Goal: Task Accomplishment & Management: Use online tool/utility

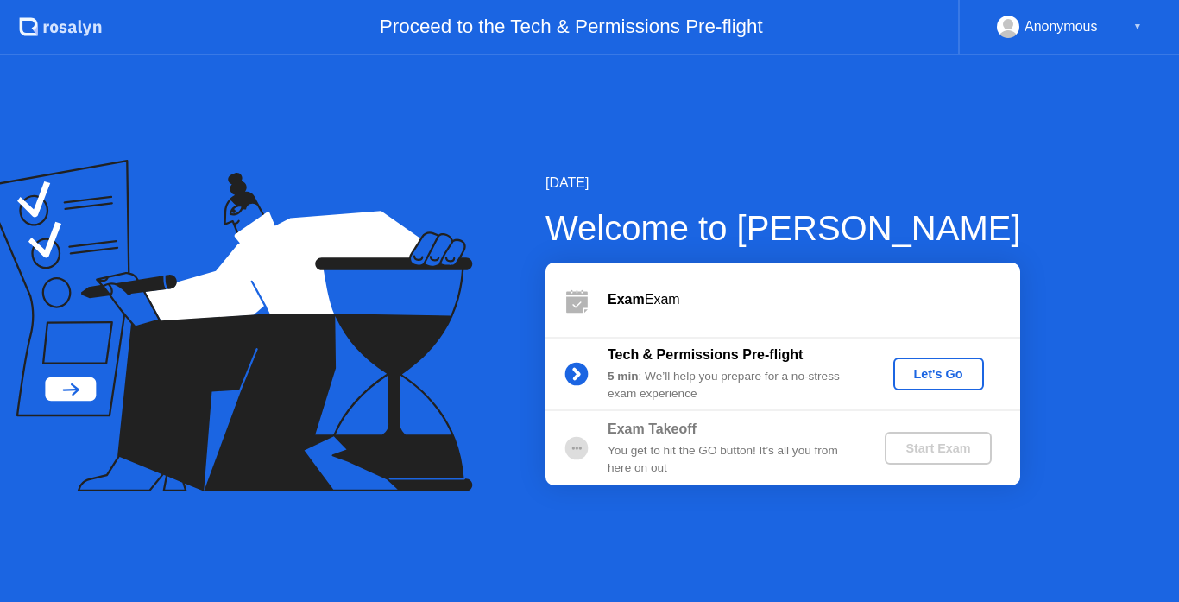
click at [937, 377] on div "Let's Go" at bounding box center [938, 374] width 77 height 14
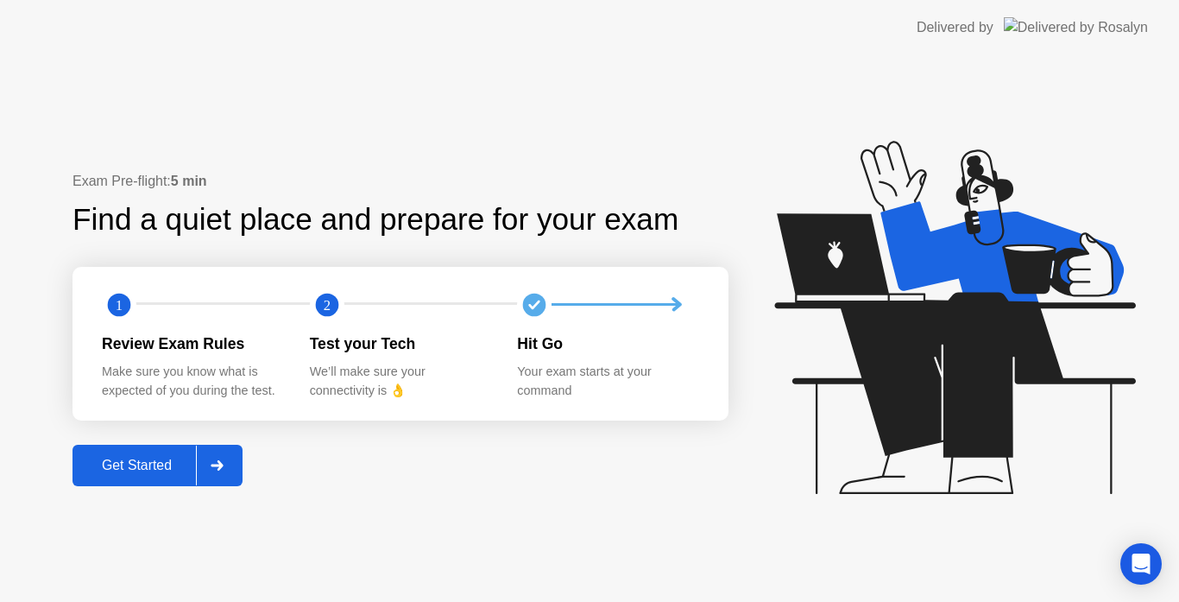
click at [106, 465] on div "Get Started" at bounding box center [137, 466] width 118 height 16
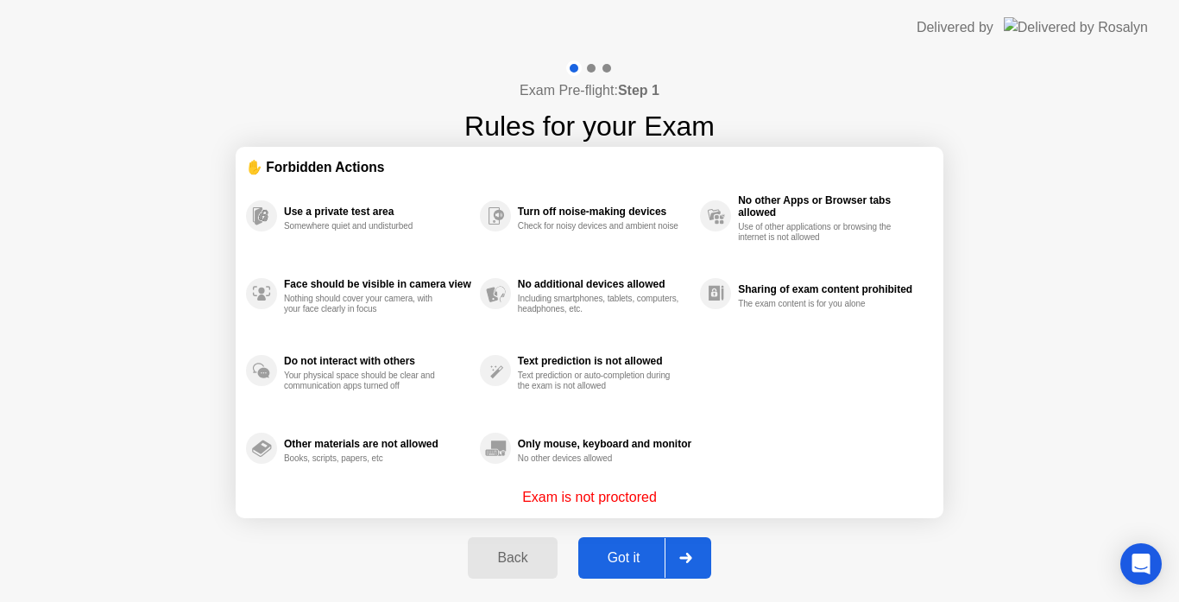
click at [627, 557] on div "Got it" at bounding box center [624, 558] width 81 height 16
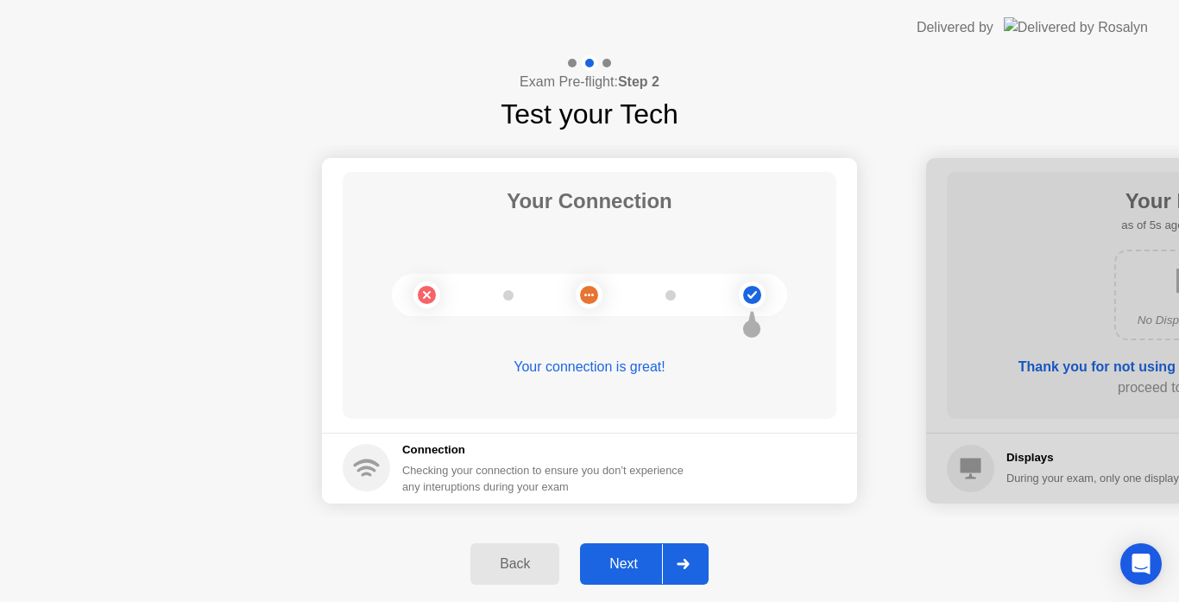
click at [642, 565] on div "Next" at bounding box center [623, 564] width 77 height 16
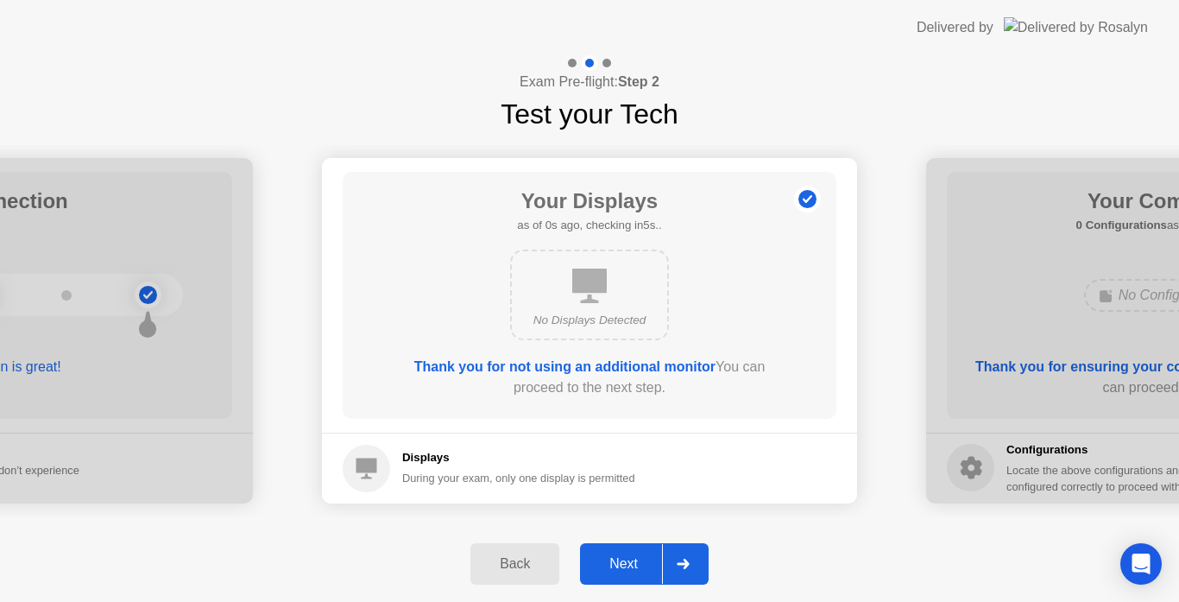
click at [642, 565] on div "Next" at bounding box center [623, 564] width 77 height 16
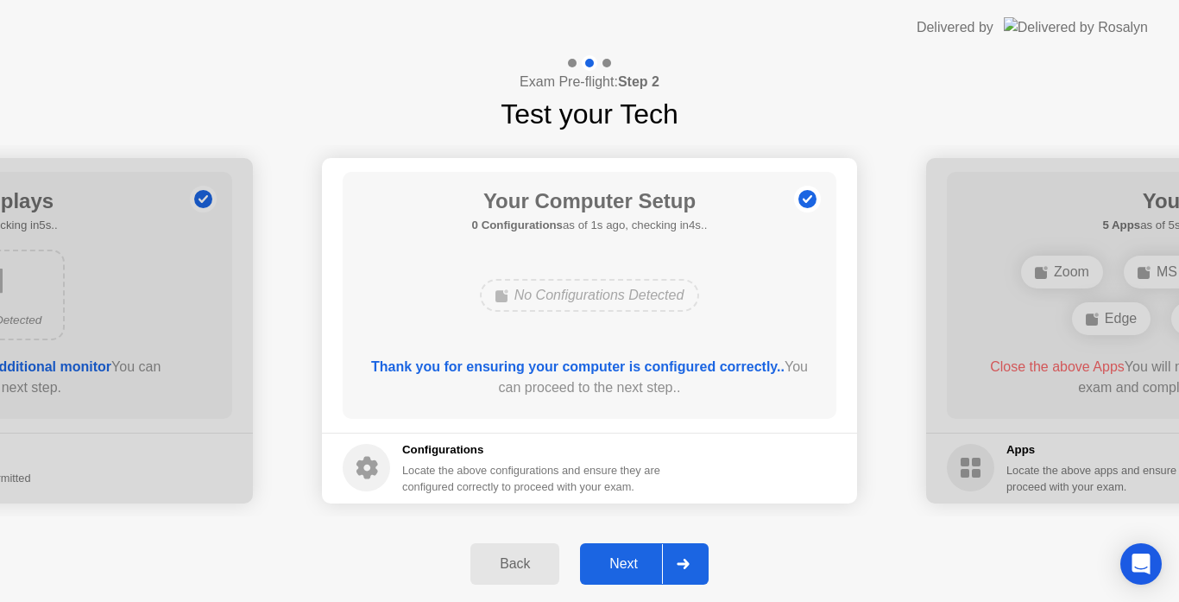
click at [642, 565] on div "Next" at bounding box center [623, 564] width 77 height 16
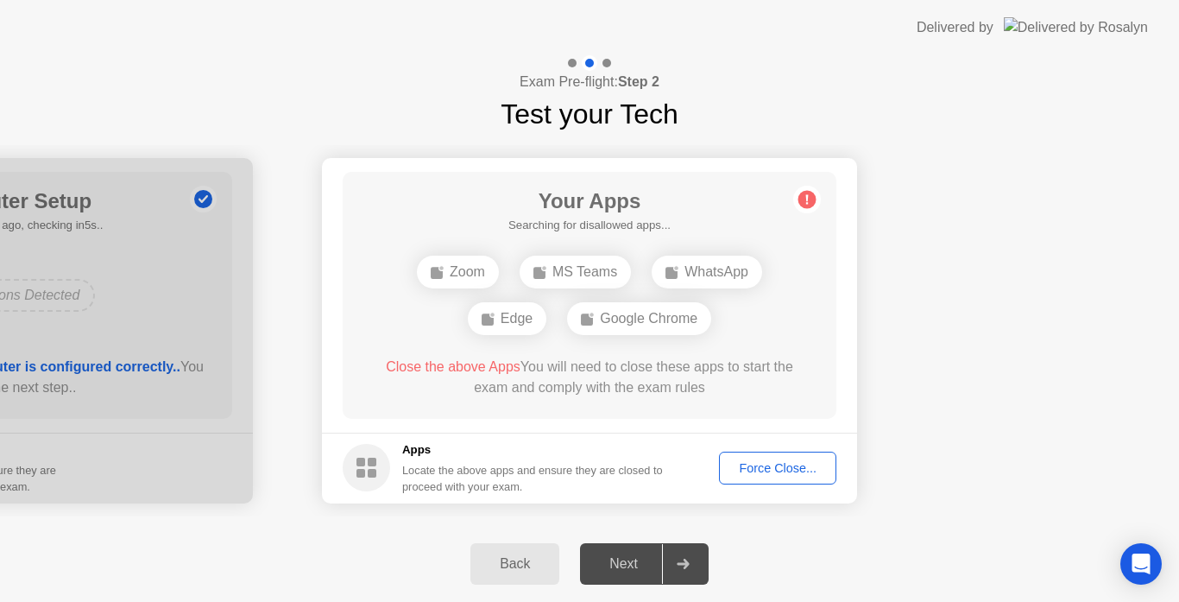
click at [747, 478] on button "Force Close..." at bounding box center [777, 467] width 117 height 33
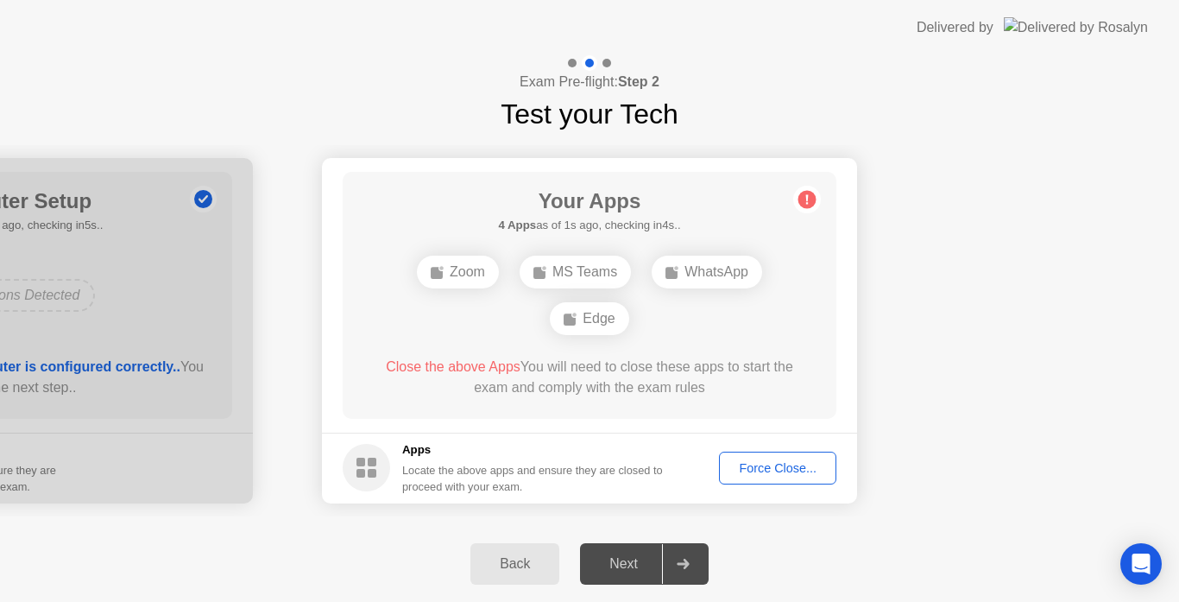
click at [507, 565] on div "Back" at bounding box center [515, 564] width 79 height 16
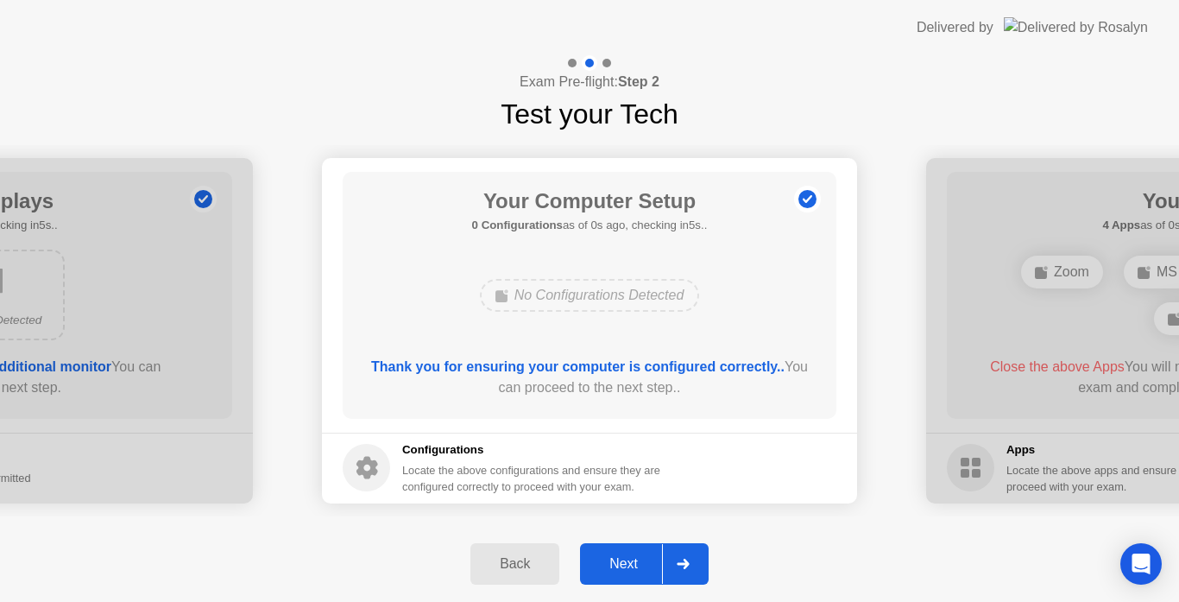
click at [627, 552] on button "Next" at bounding box center [644, 563] width 129 height 41
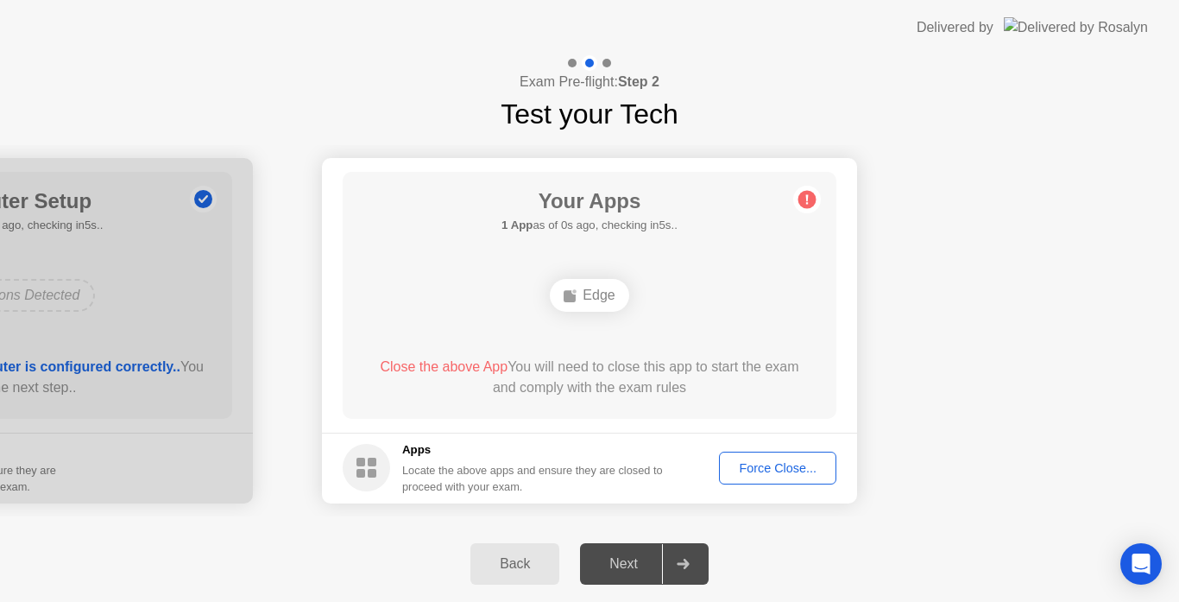
click at [777, 478] on button "Force Close..." at bounding box center [777, 467] width 117 height 33
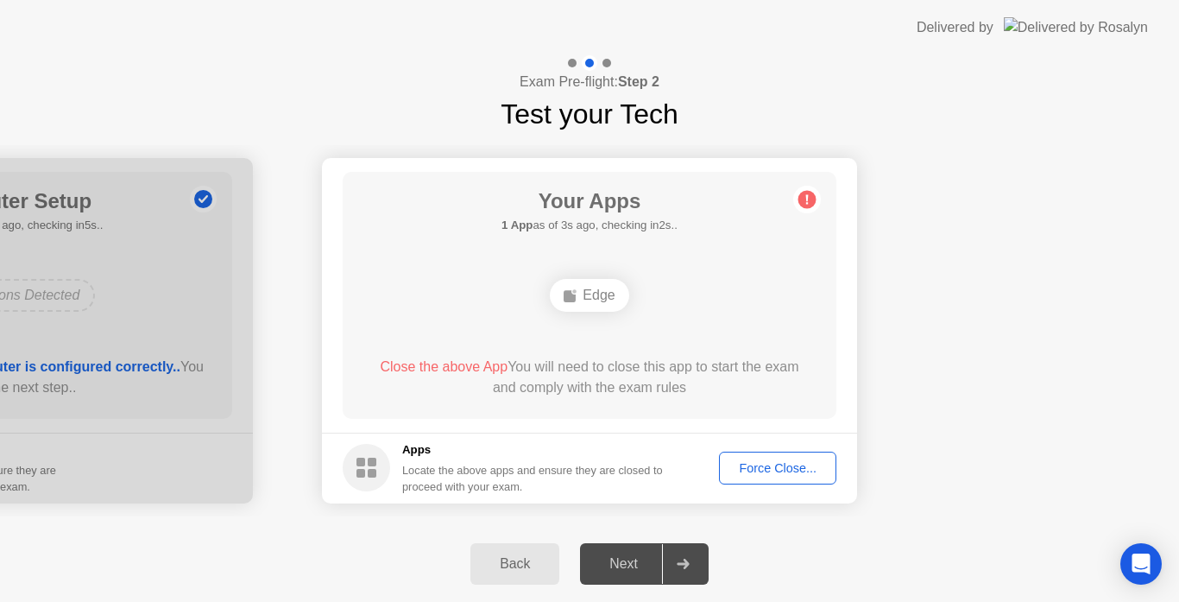
click at [538, 548] on button "Back" at bounding box center [514, 563] width 89 height 41
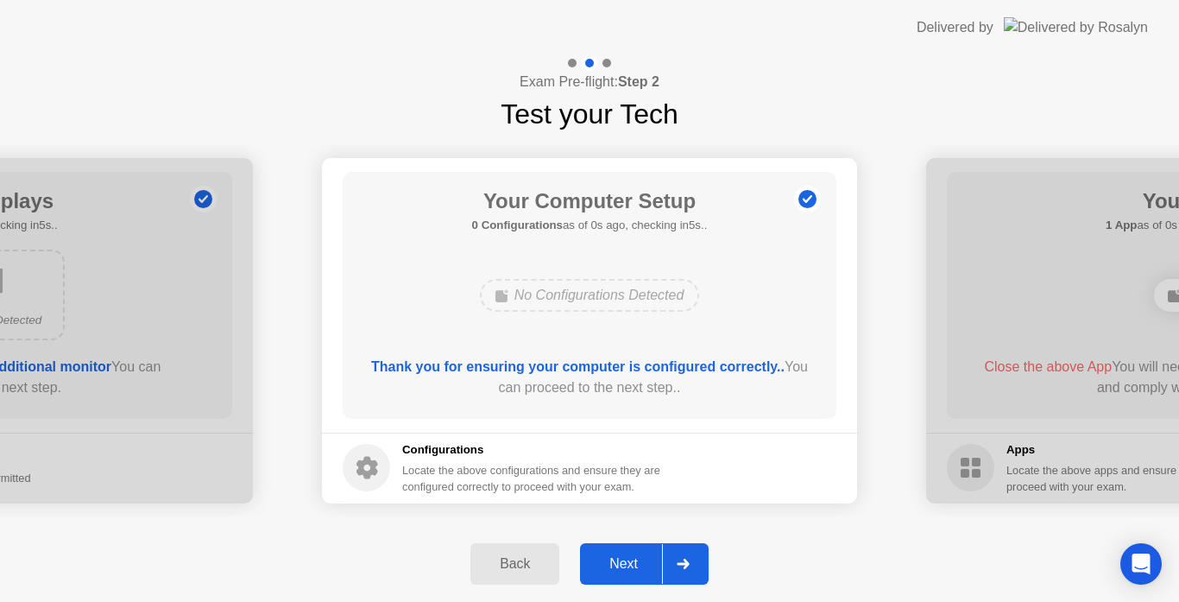
click at [639, 571] on div "Next" at bounding box center [623, 564] width 77 height 16
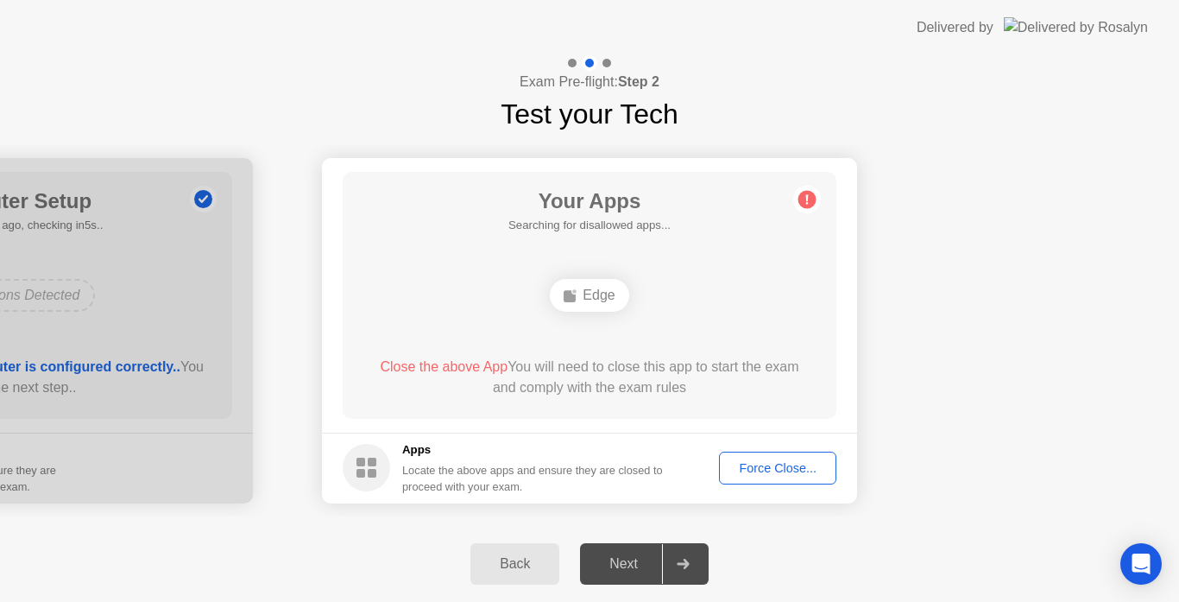
click at [534, 561] on div "Back" at bounding box center [515, 564] width 79 height 16
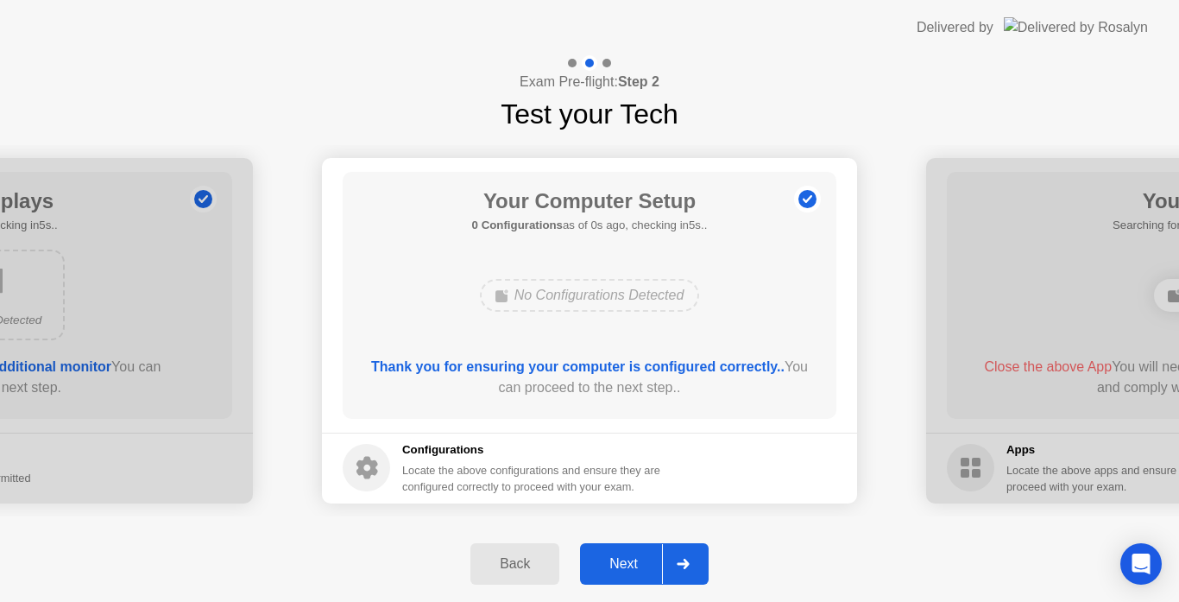
click at [624, 566] on div "Next" at bounding box center [623, 564] width 77 height 16
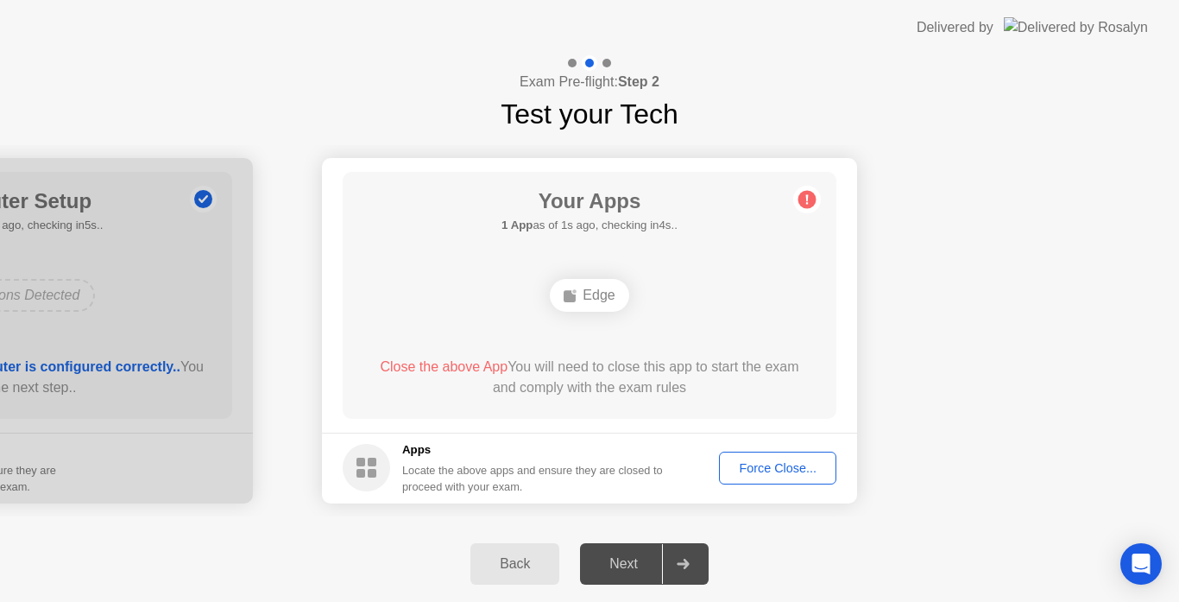
click at [520, 559] on div "Back" at bounding box center [515, 564] width 79 height 16
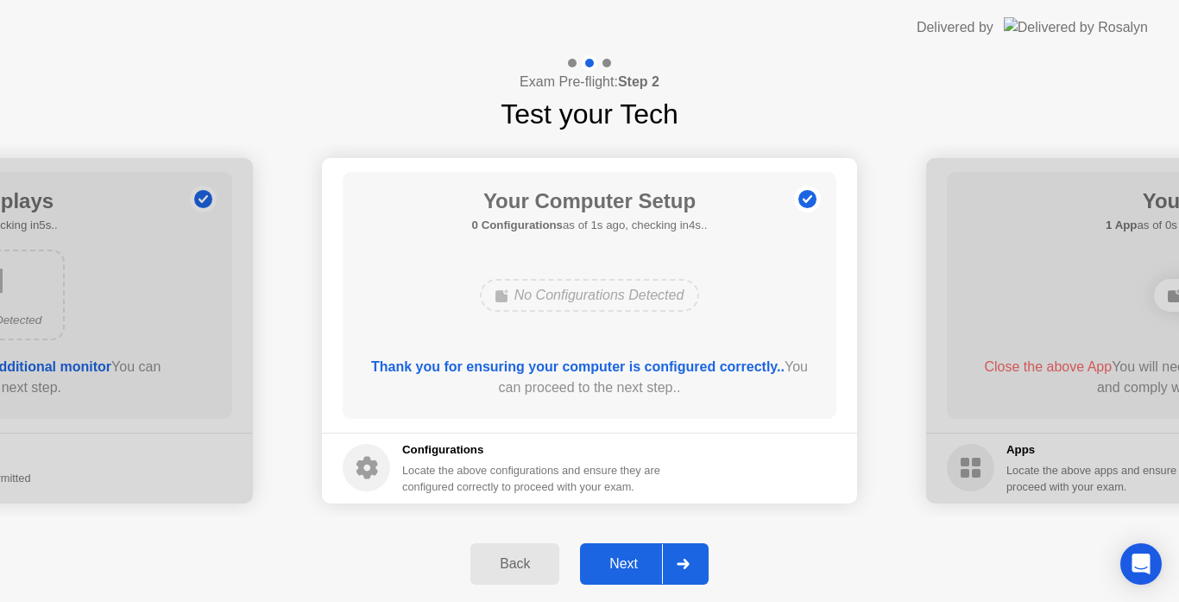
click at [631, 564] on div "Next" at bounding box center [623, 564] width 77 height 16
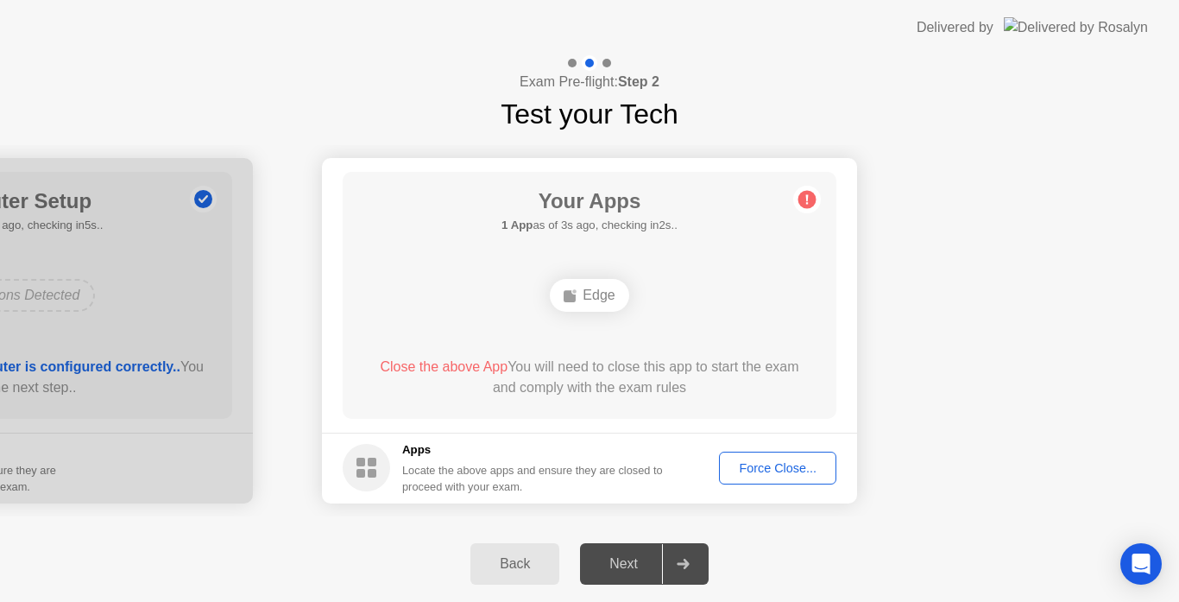
click at [512, 592] on div "Back Next" at bounding box center [589, 564] width 1179 height 76
click at [512, 571] on div "Back" at bounding box center [515, 564] width 79 height 16
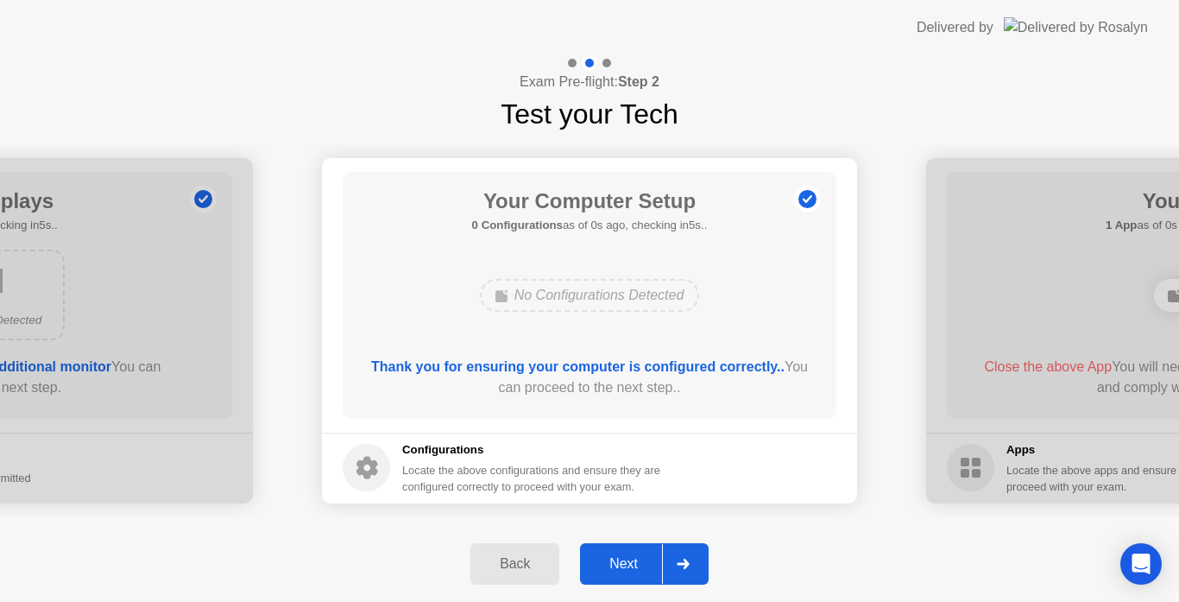
click at [631, 571] on div "Next" at bounding box center [623, 564] width 77 height 16
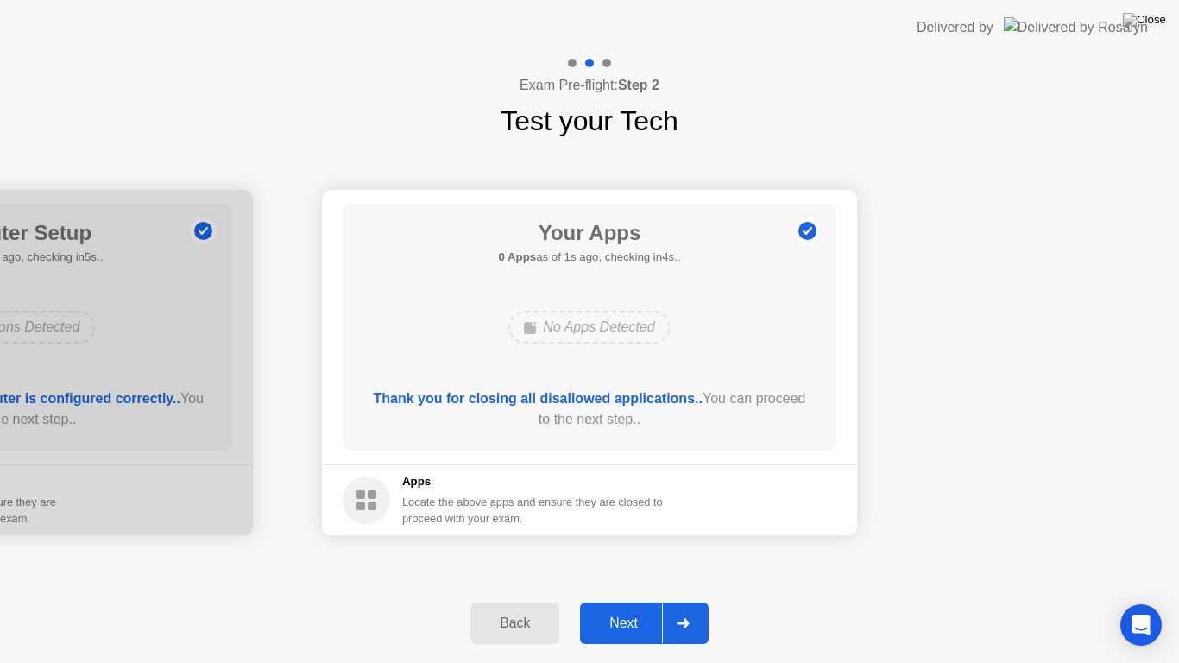
click at [634, 601] on div "Next" at bounding box center [623, 623] width 77 height 16
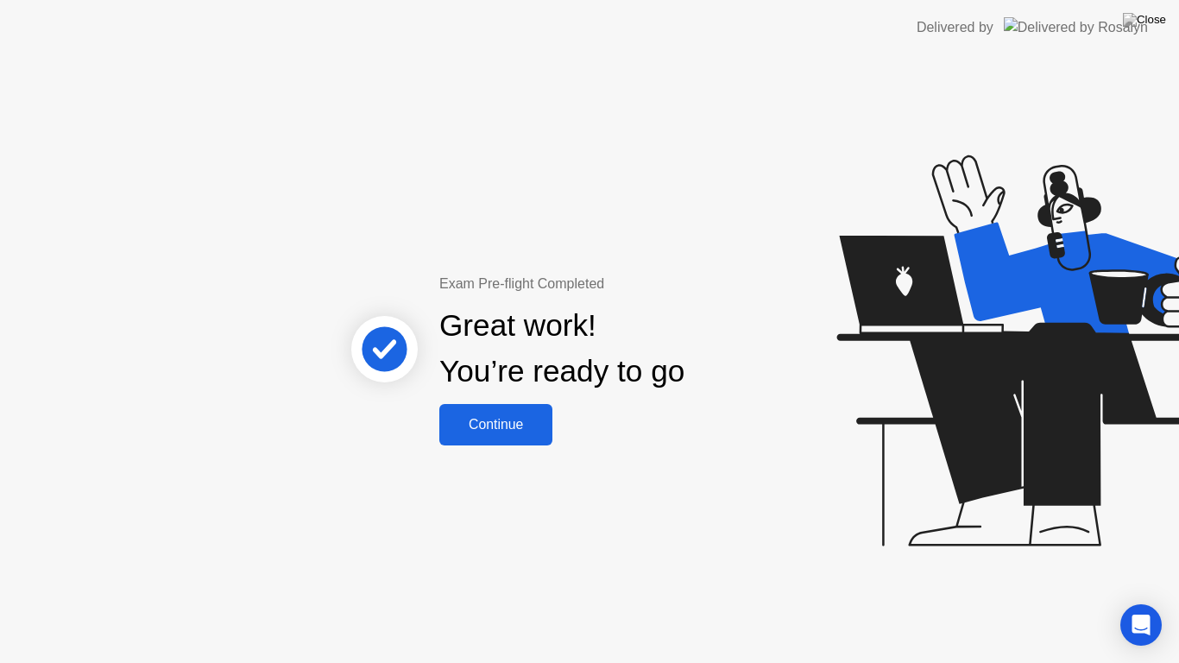
click at [490, 420] on div "Continue" at bounding box center [496, 425] width 103 height 16
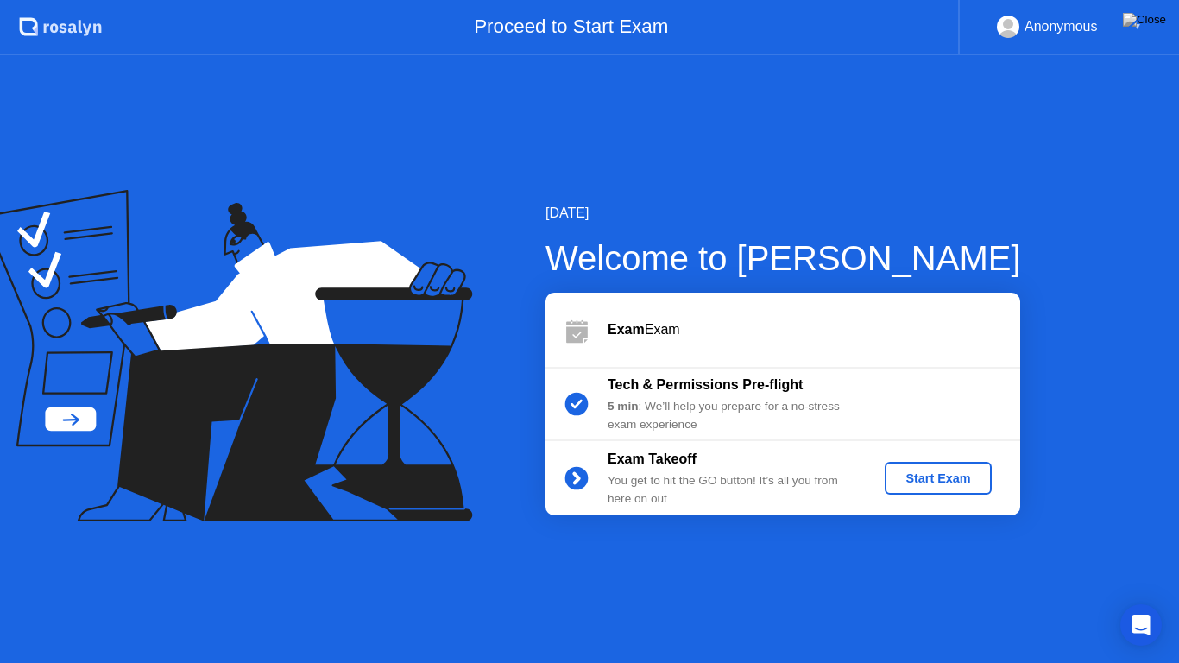
click at [938, 479] on div "Start Exam" at bounding box center [938, 478] width 92 height 14
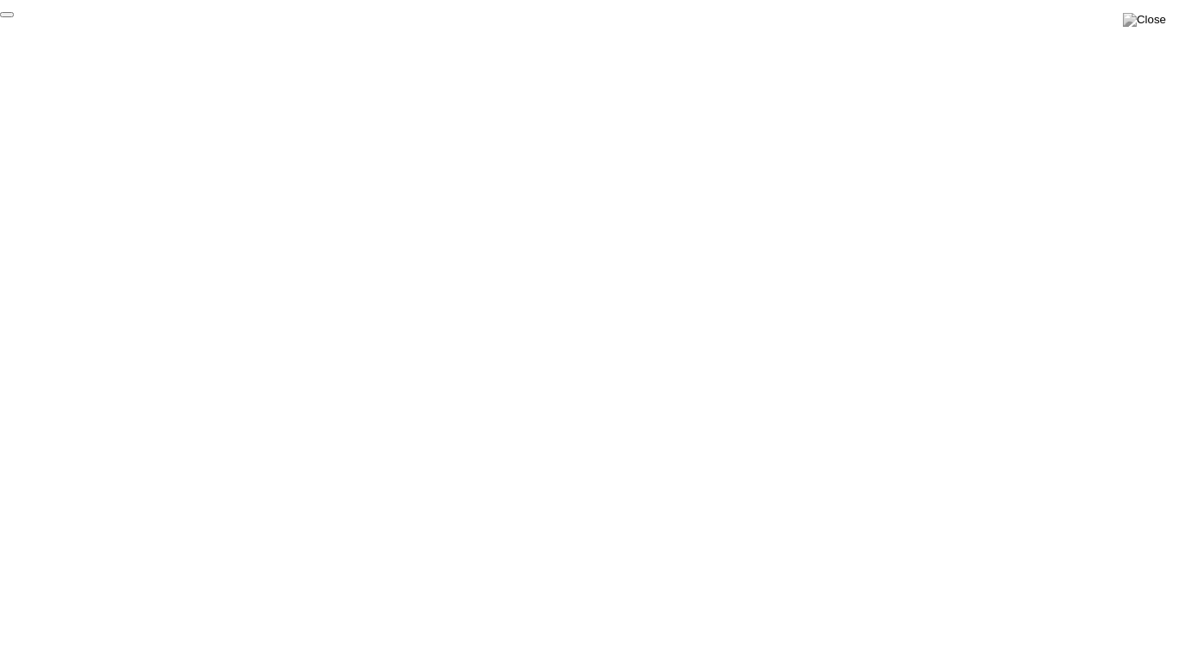
click div "End Proctoring Session"
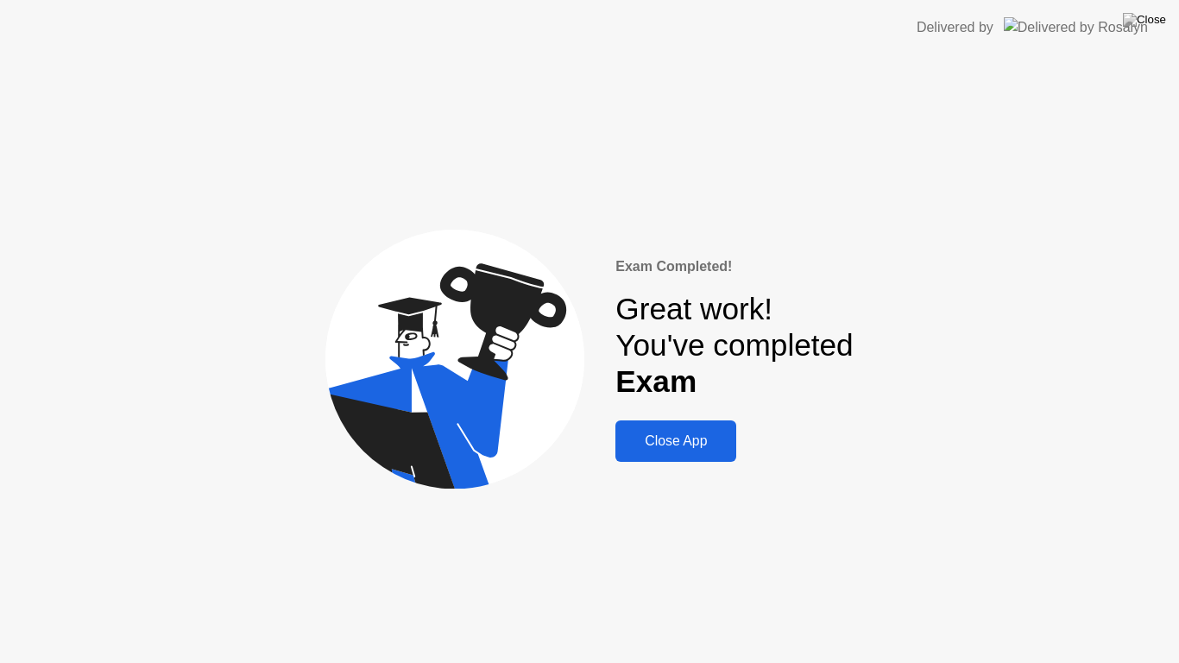
click at [702, 436] on div "Close App" at bounding box center [676, 441] width 110 height 16
